Goal: Information Seeking & Learning: Check status

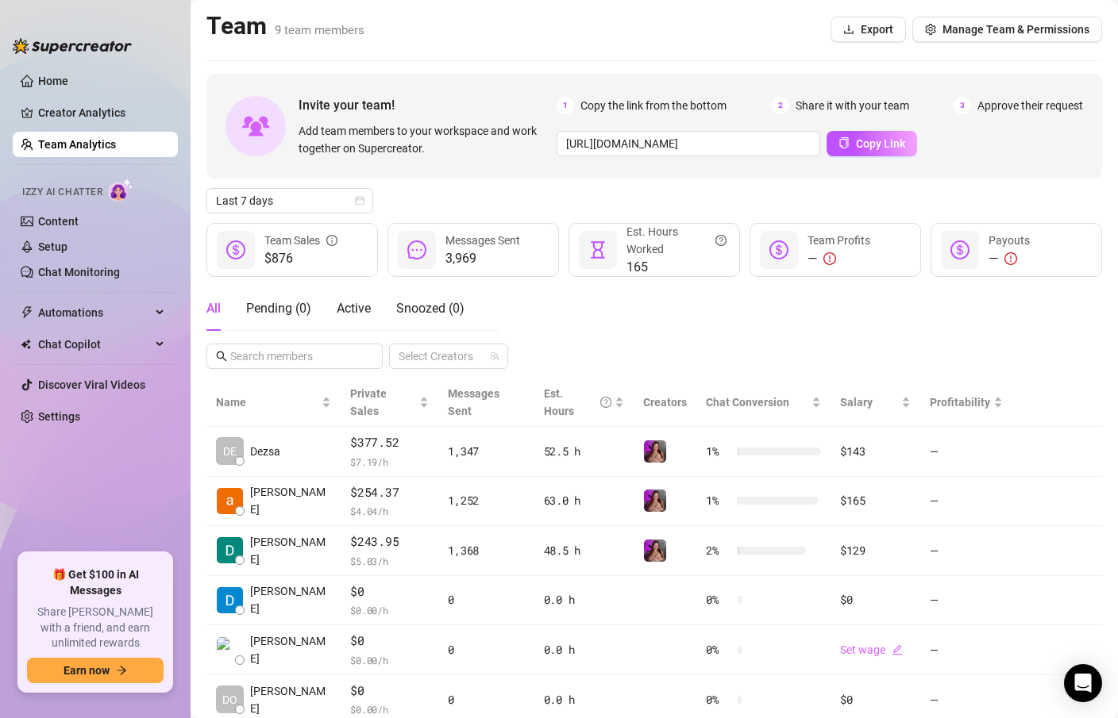
scroll to position [186, 0]
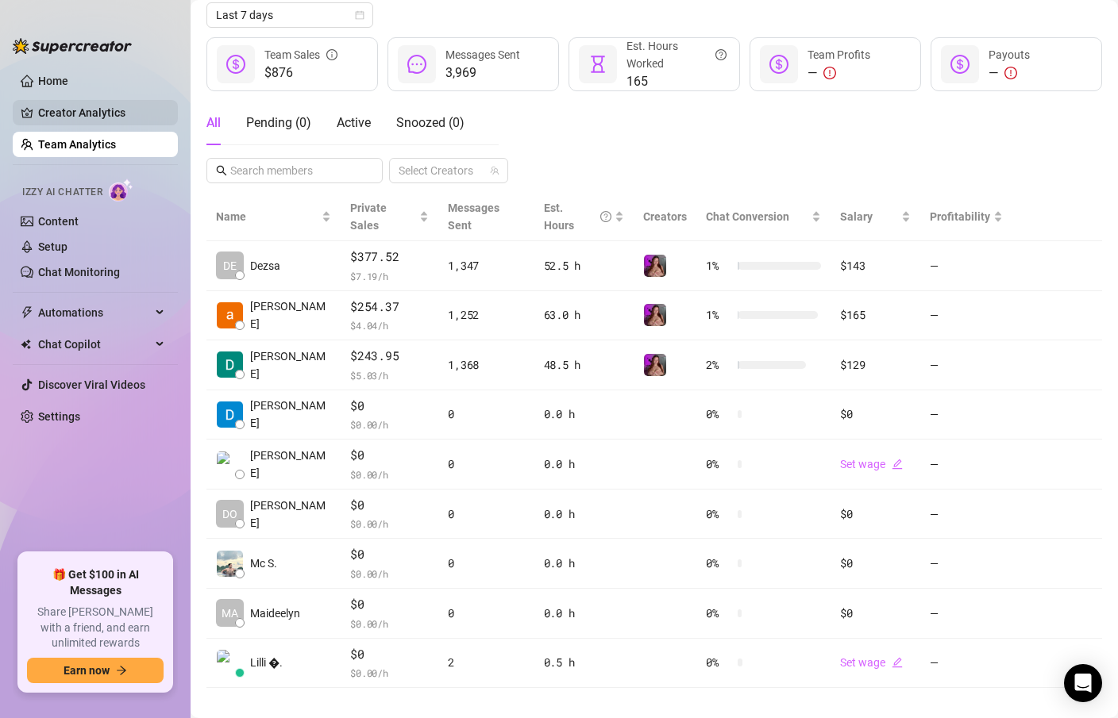
click at [97, 114] on link "Creator Analytics" at bounding box center [101, 112] width 127 height 25
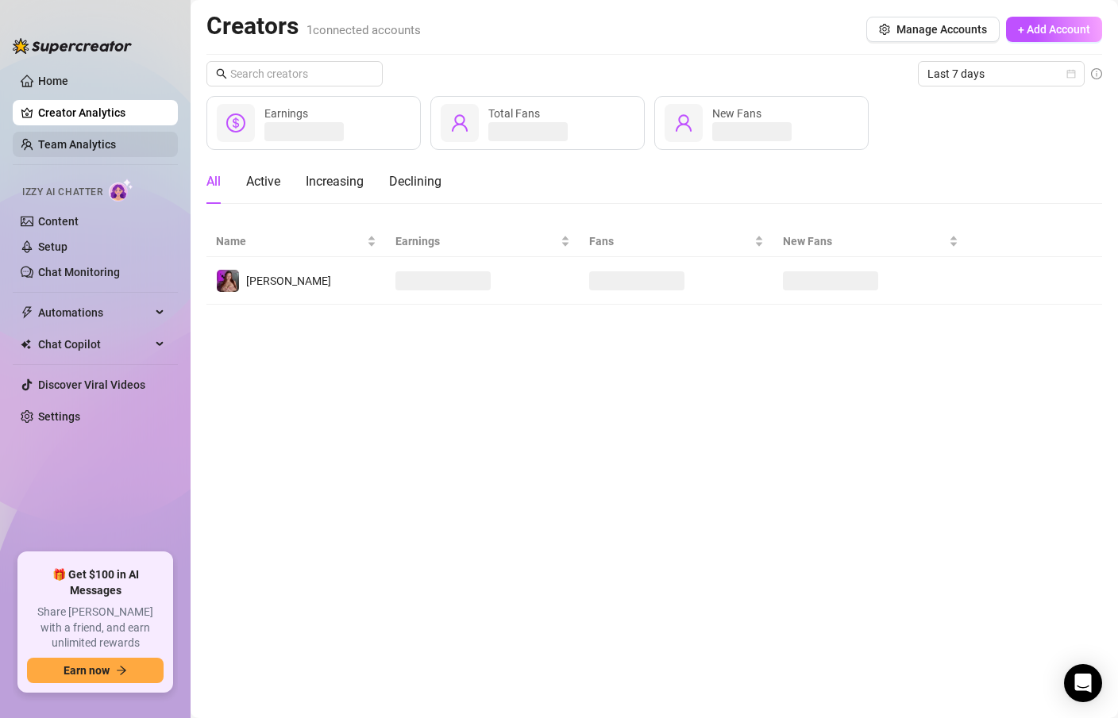
click at [103, 141] on link "Team Analytics" at bounding box center [77, 144] width 78 height 13
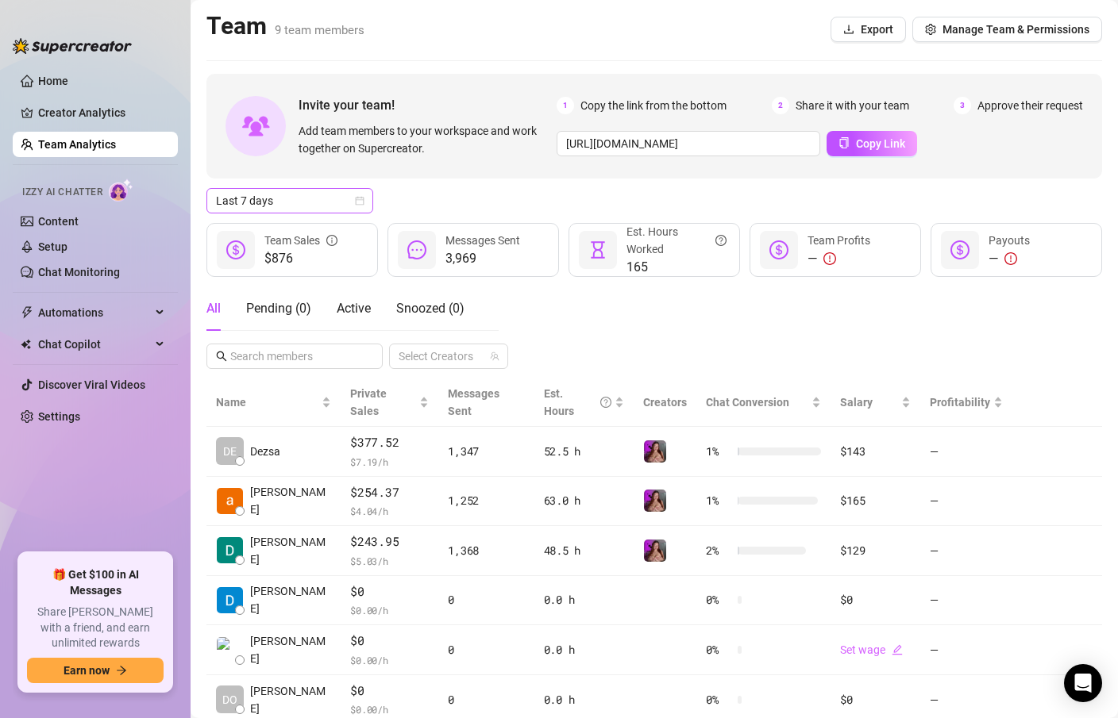
click at [359, 198] on icon "calendar" at bounding box center [360, 201] width 10 height 10
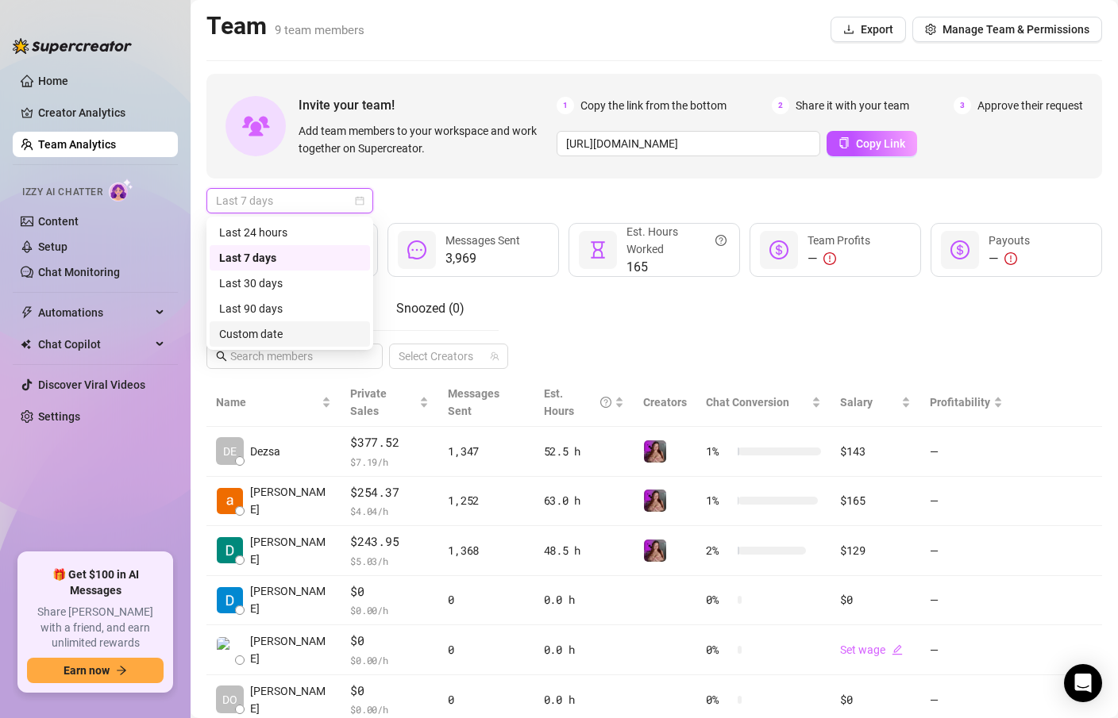
click at [266, 324] on div "Custom date" at bounding box center [290, 333] width 160 height 25
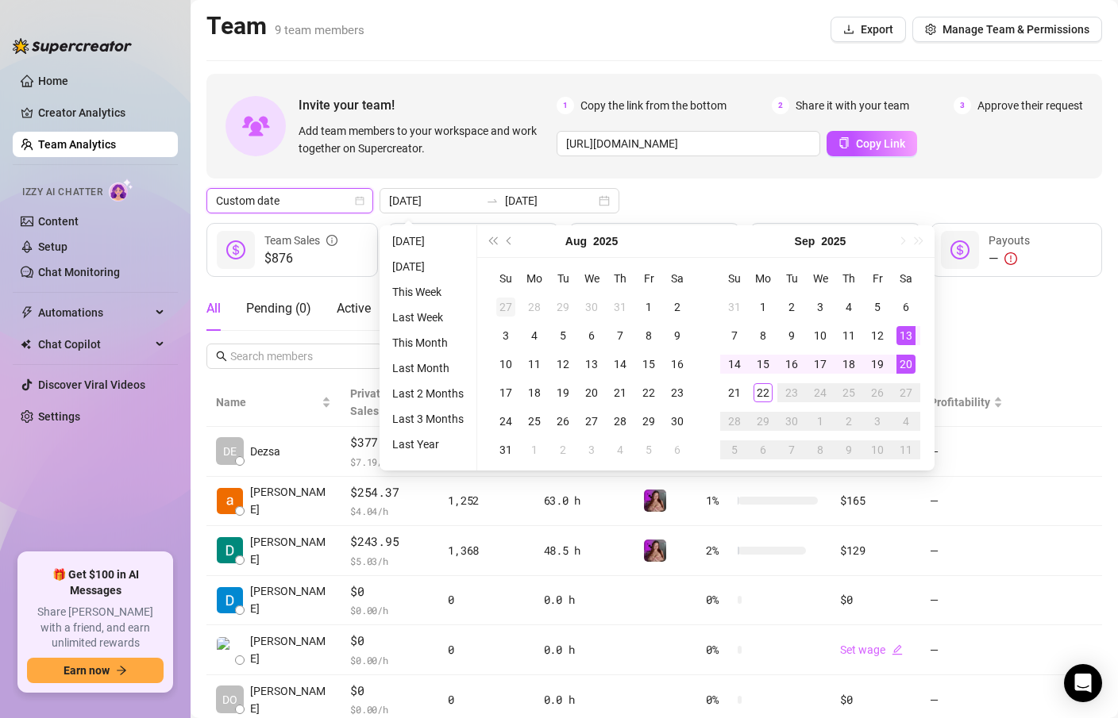
type input "[DATE]"
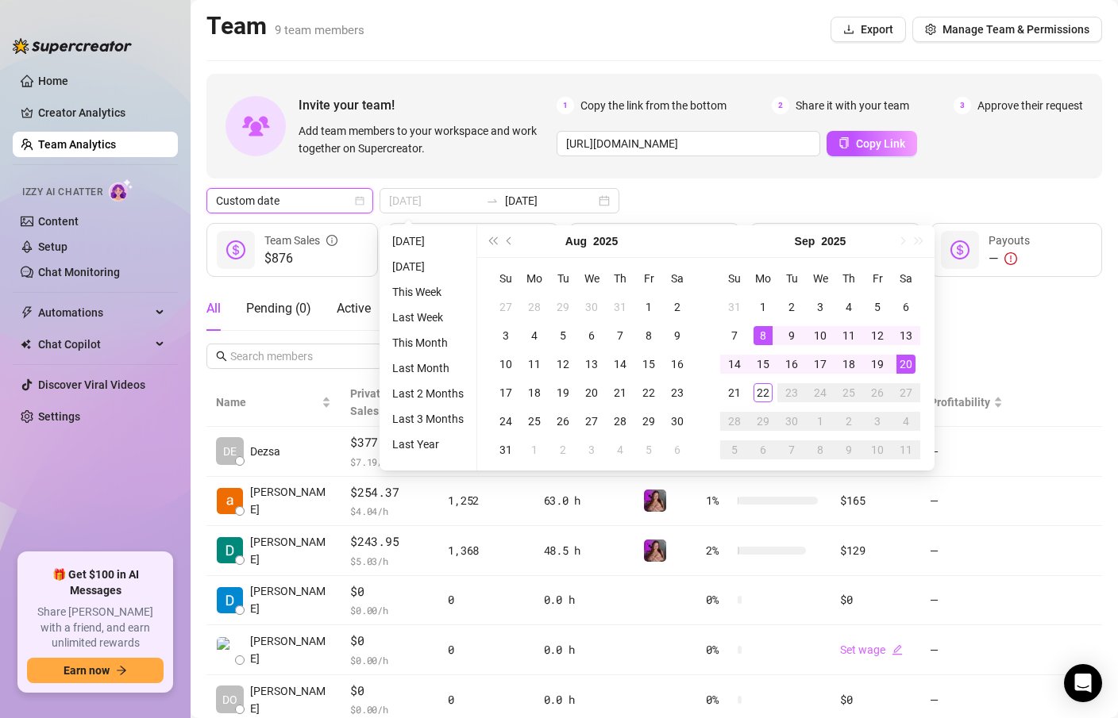
click at [757, 336] on div "8" at bounding box center [762, 335] width 19 height 19
type input "[DATE]"
click at [740, 386] on div "21" at bounding box center [734, 392] width 19 height 19
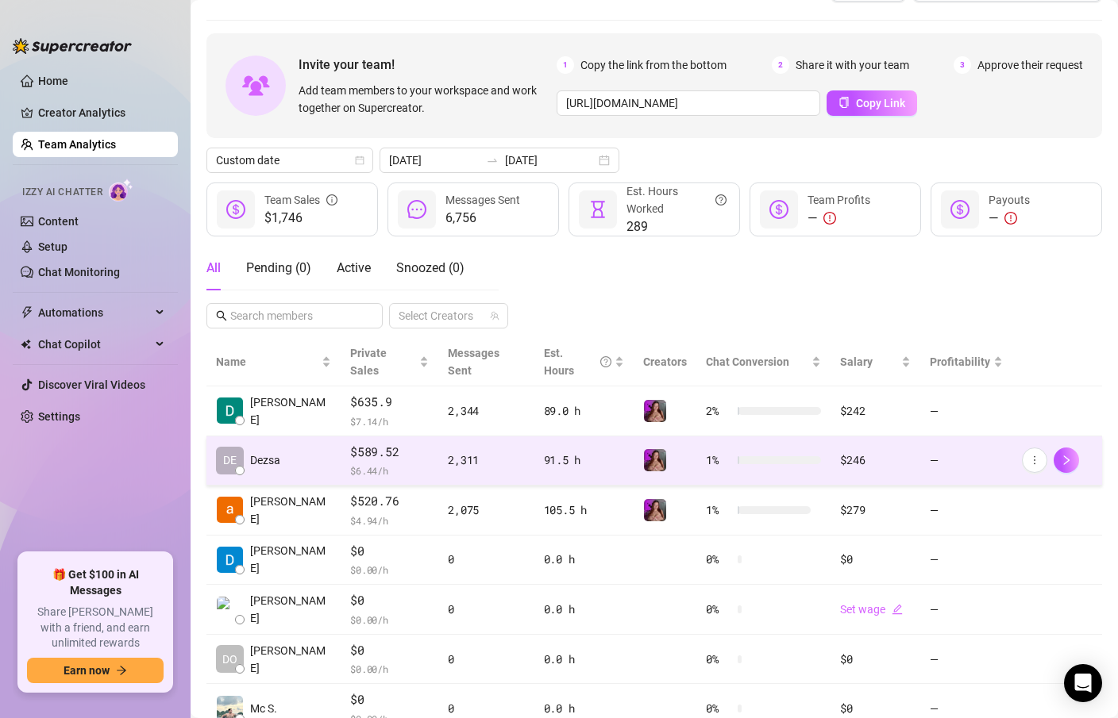
scroll to position [51, 0]
